Goal: Check status

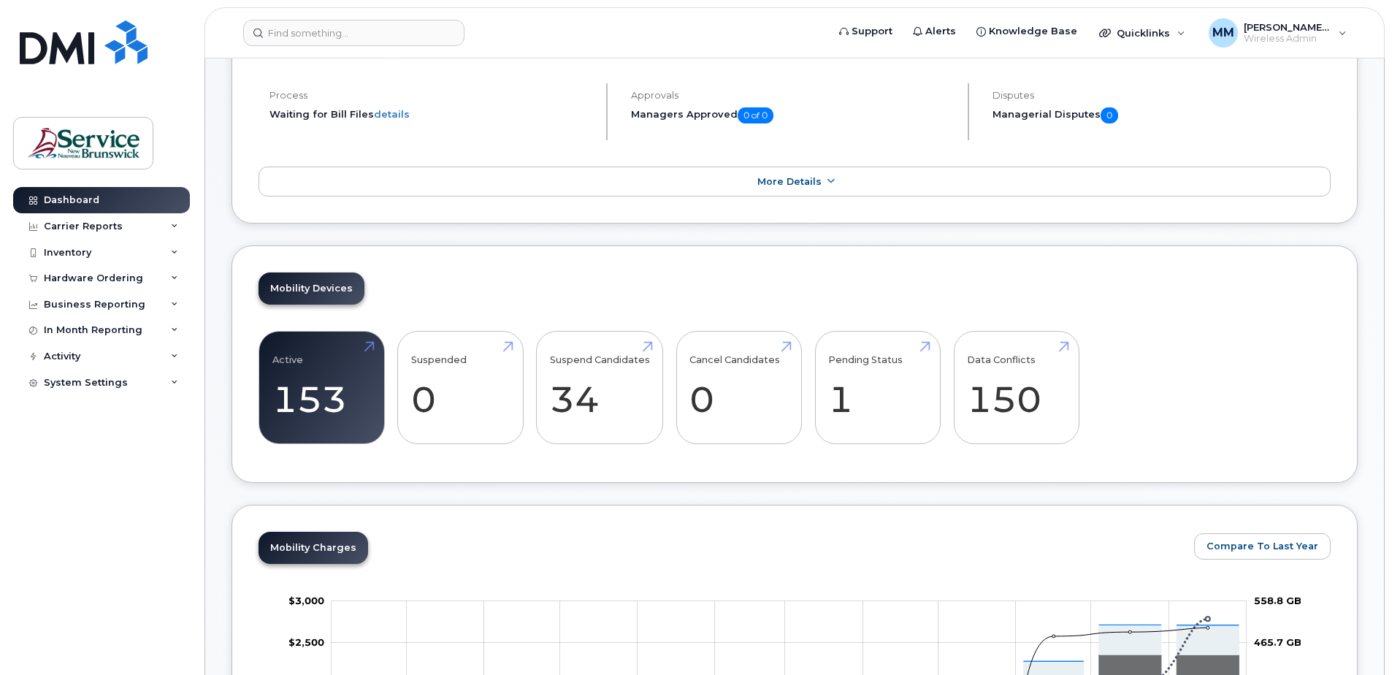
scroll to position [219, 0]
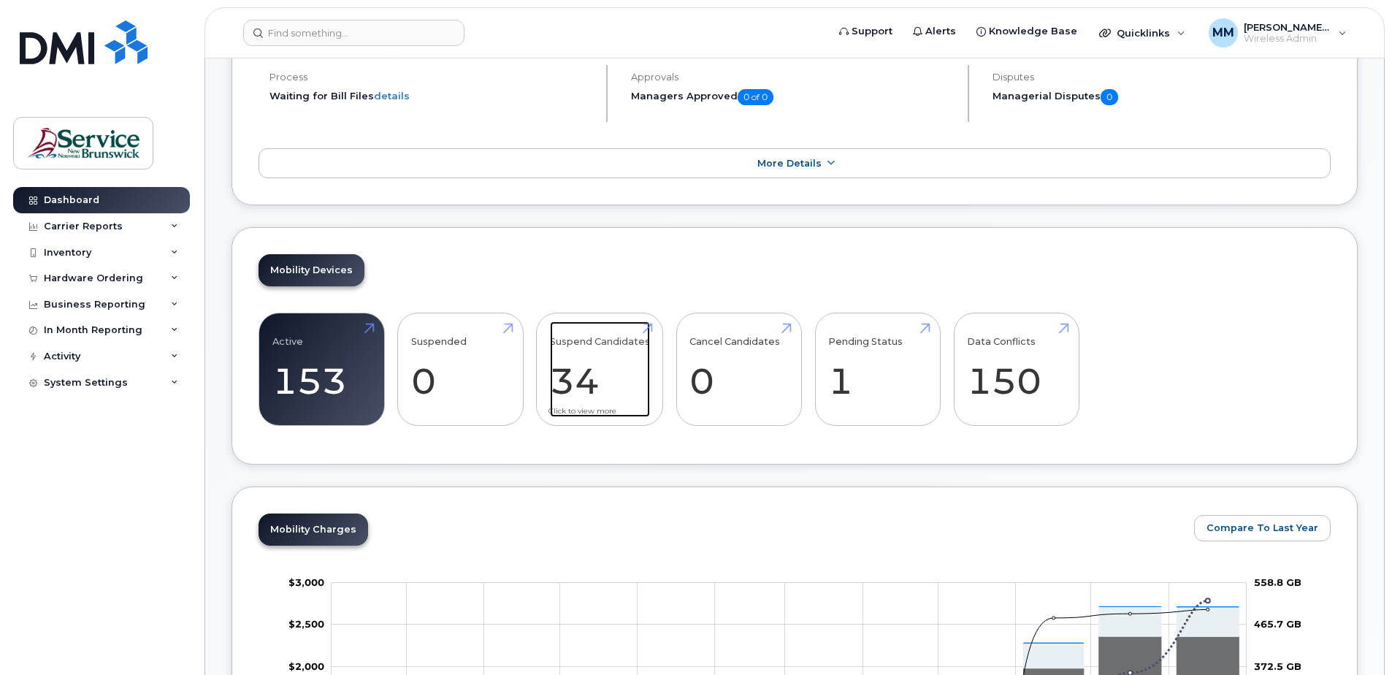
click at [615, 350] on link "Suspend Candidates 34" at bounding box center [600, 369] width 100 height 96
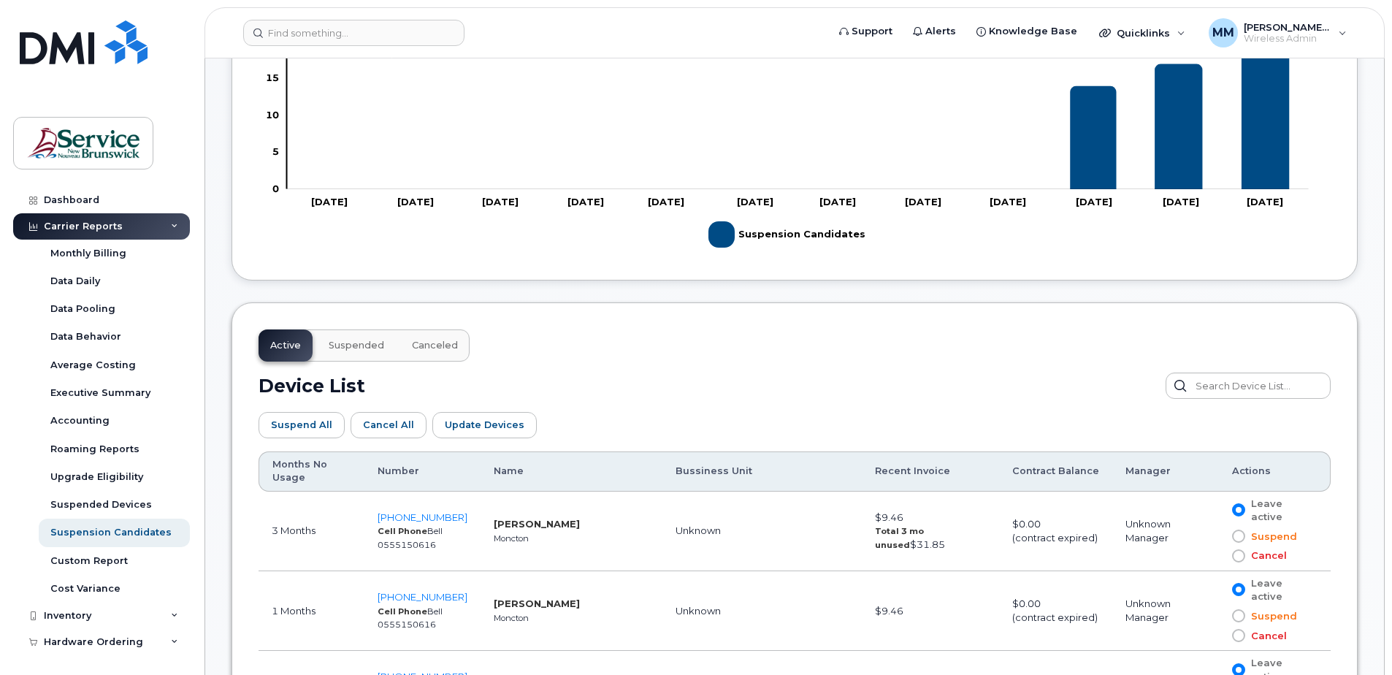
scroll to position [511, 0]
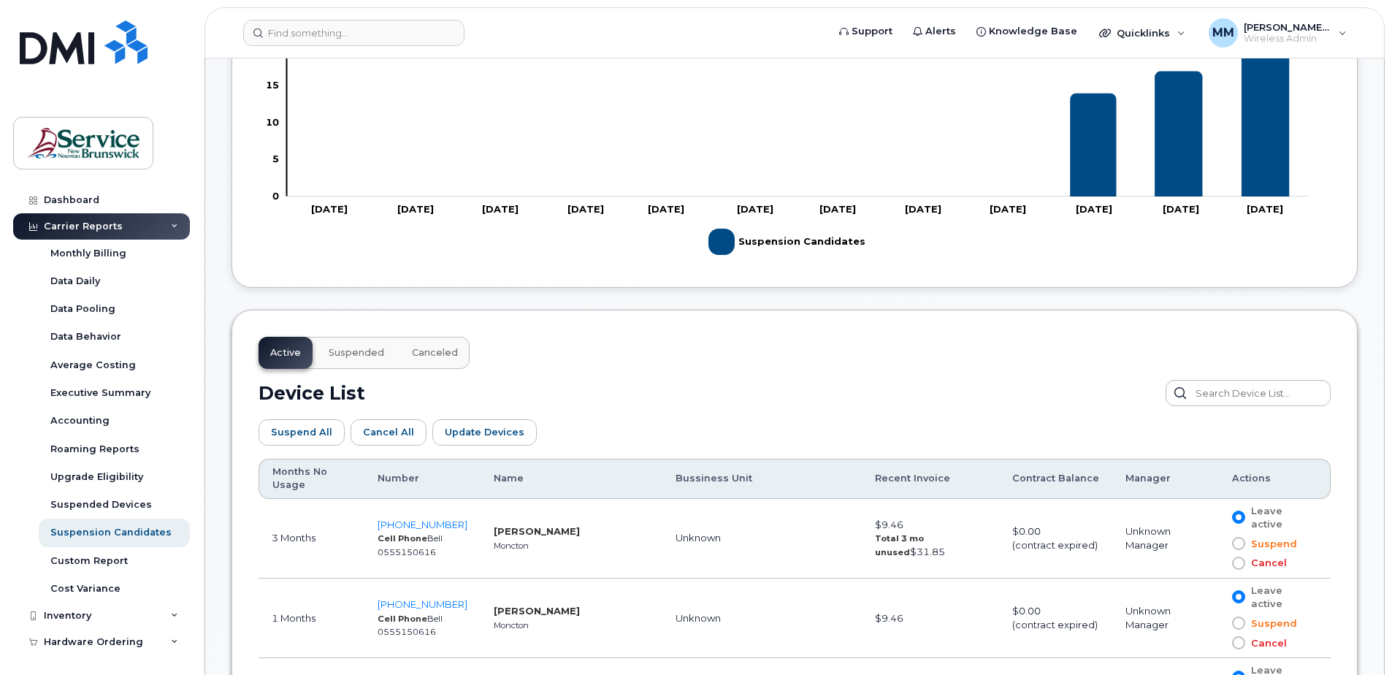
click at [356, 350] on span "Suspended" at bounding box center [356, 353] width 55 height 12
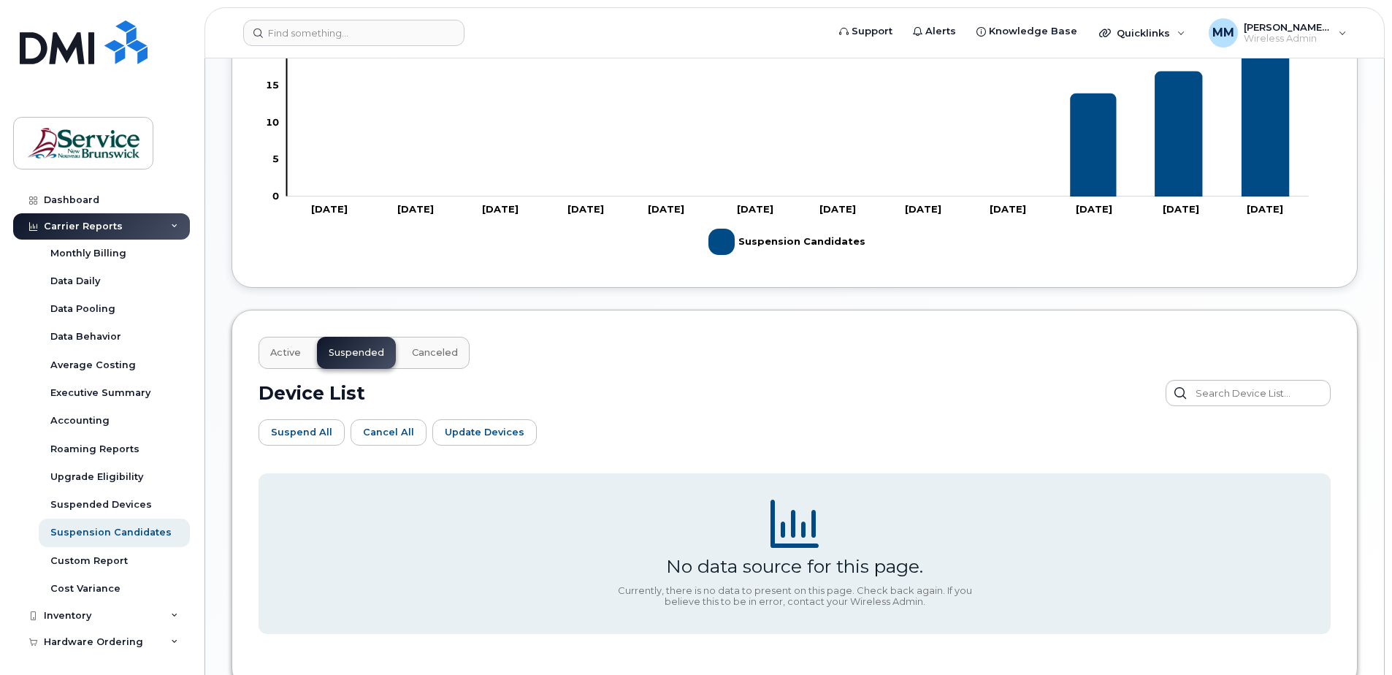
click at [734, 406] on div "Suspend All Cancel All Update Devices Customize Filter Refresh Export" at bounding box center [794, 432] width 1072 height 53
click at [279, 343] on button "Active" at bounding box center [285, 353] width 54 height 32
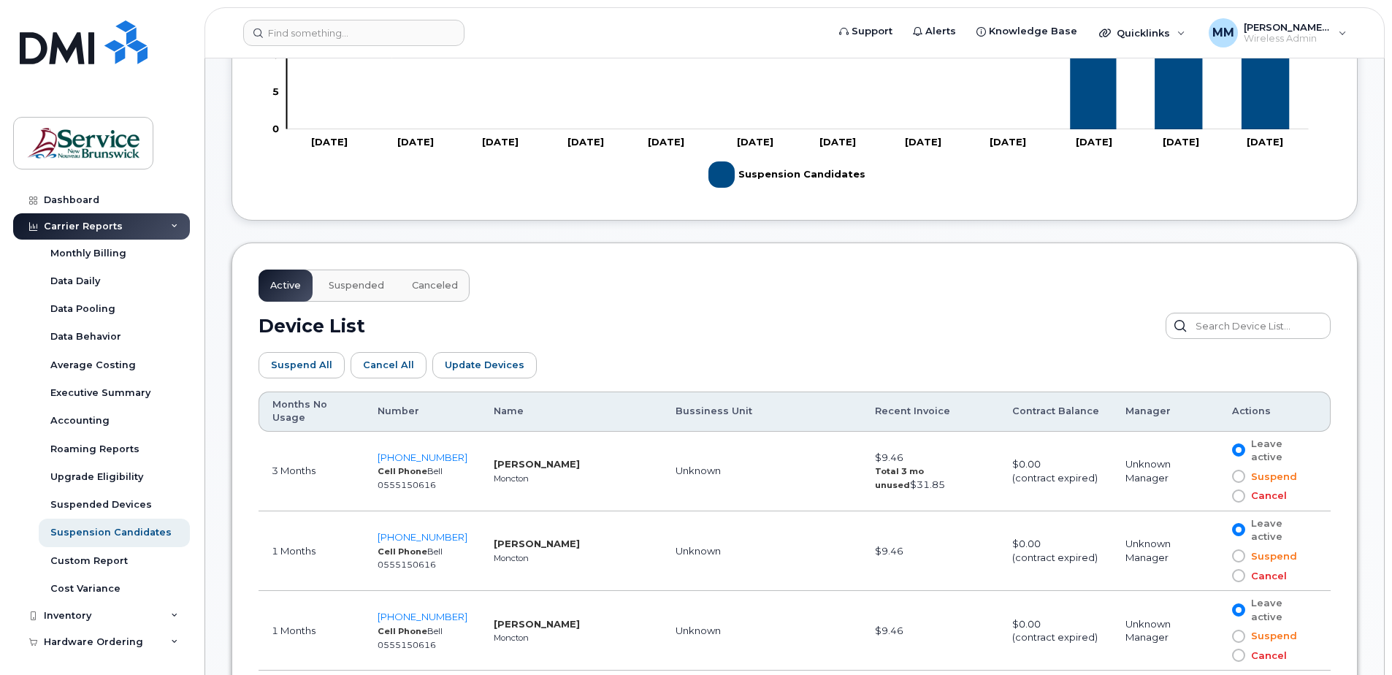
scroll to position [0, 0]
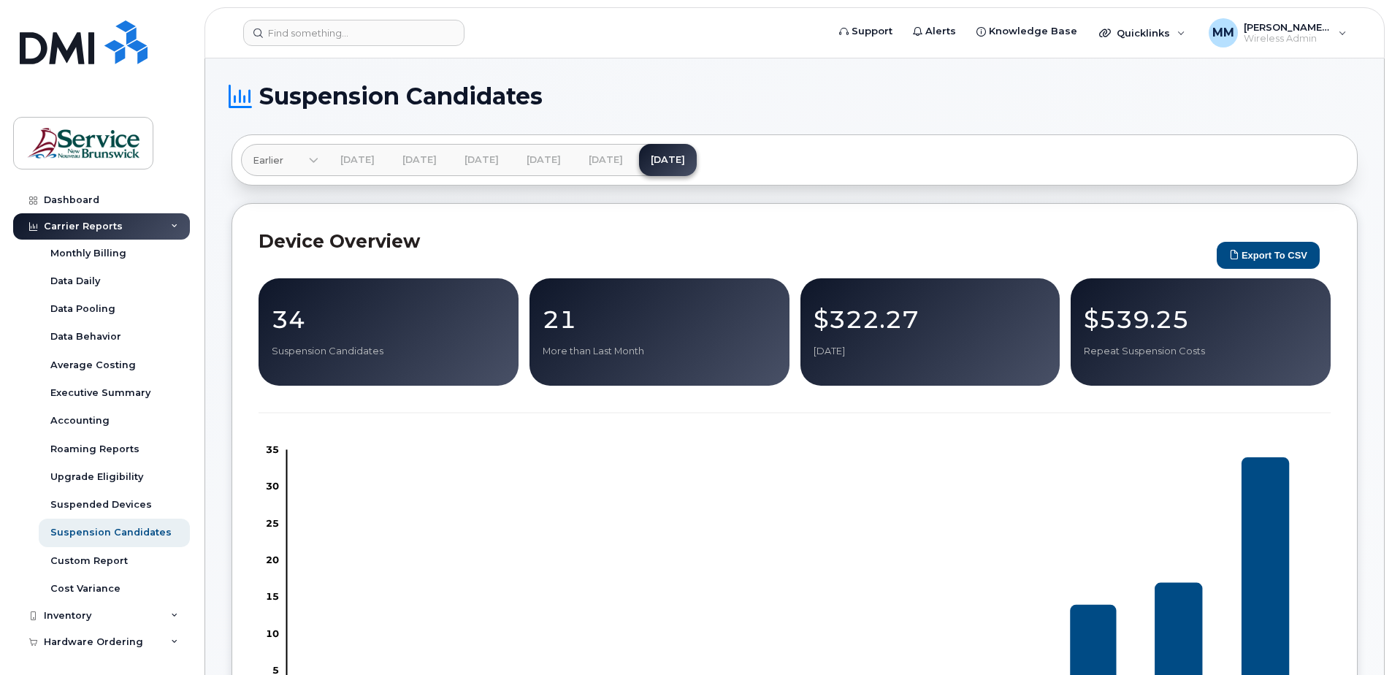
click at [486, 415] on div "34 Suspension Candidates 21 More than Last Month $322.27 Aug 2025 $539.25 Repea…" at bounding box center [794, 525] width 1072 height 494
